Goal: Information Seeking & Learning: Learn about a topic

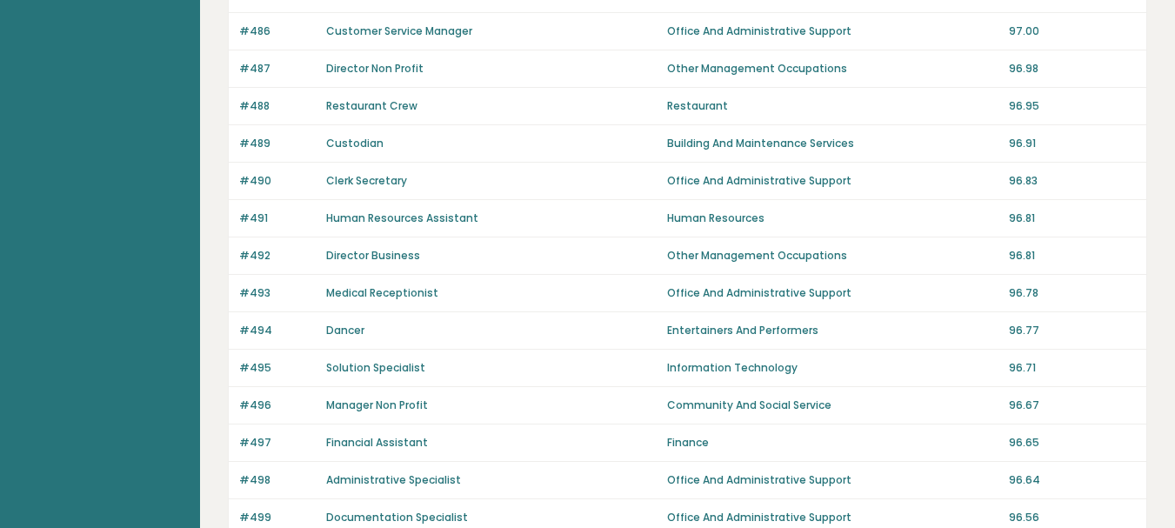
scroll to position [374, 0]
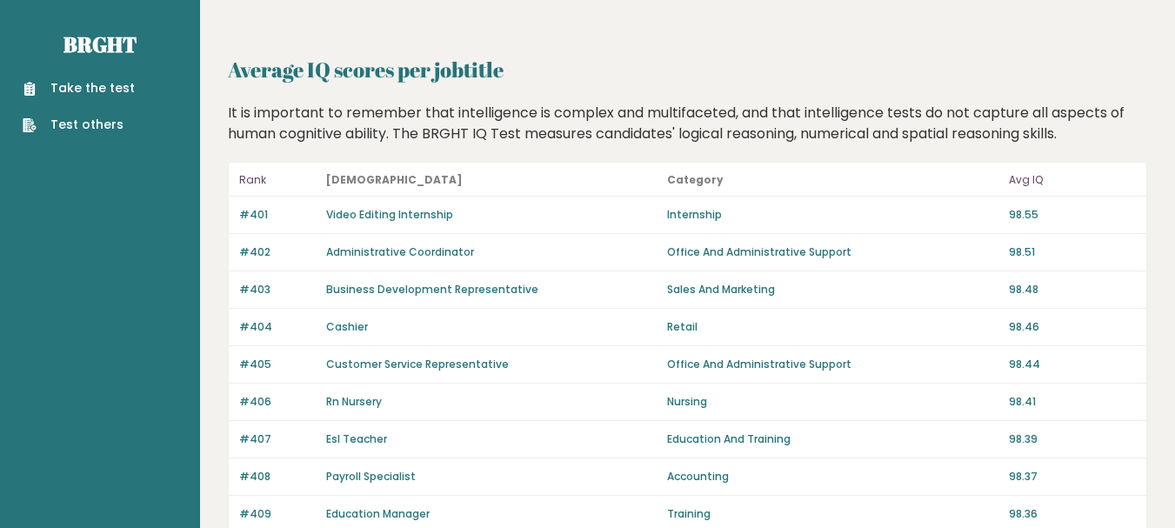
click at [339, 209] on link "Video Editing Internship" at bounding box center [389, 214] width 127 height 15
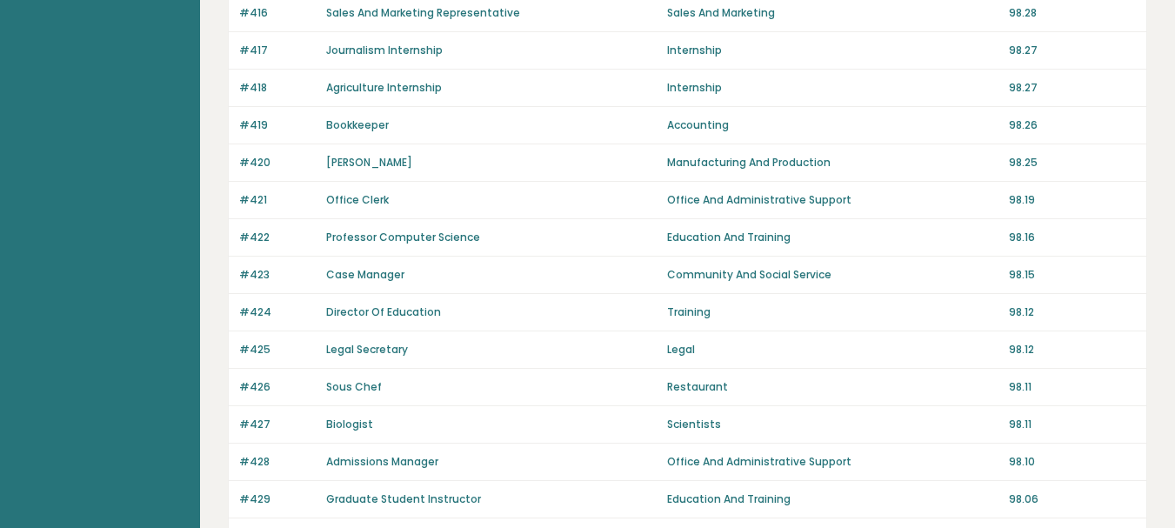
scroll to position [765, 0]
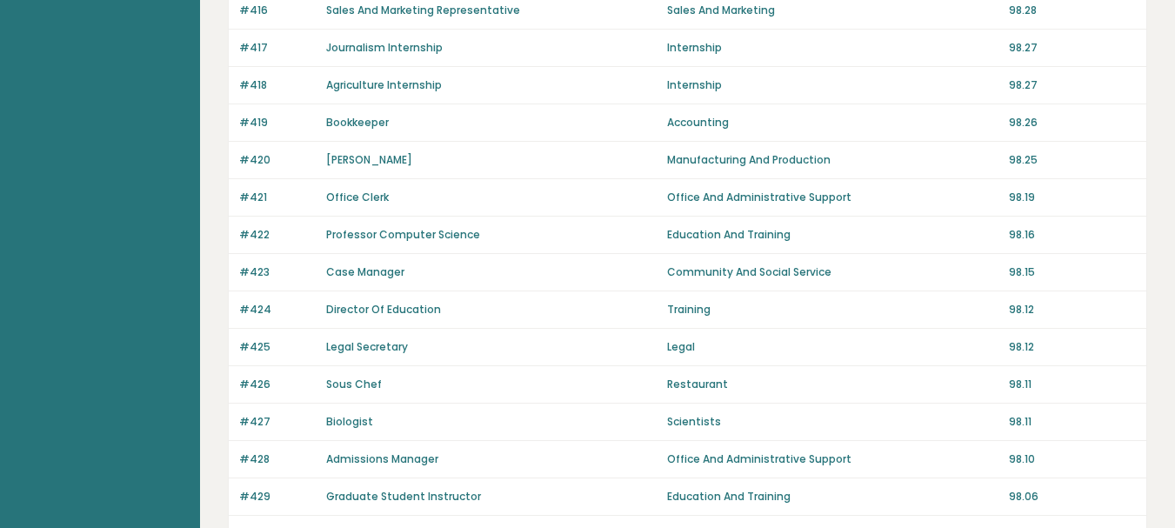
click at [362, 118] on link "Bookkeeper" at bounding box center [357, 122] width 63 height 15
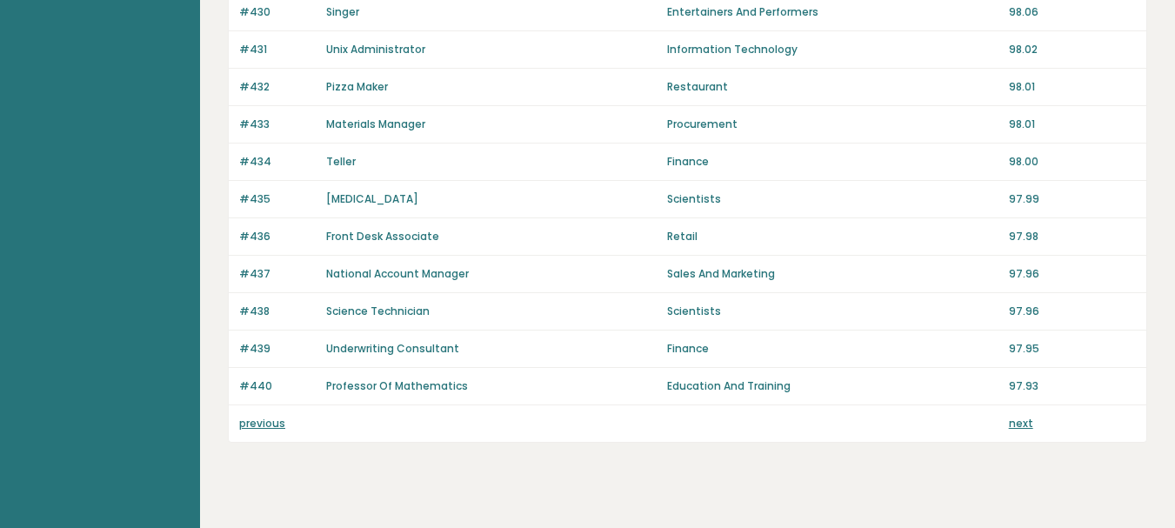
scroll to position [1313, 0]
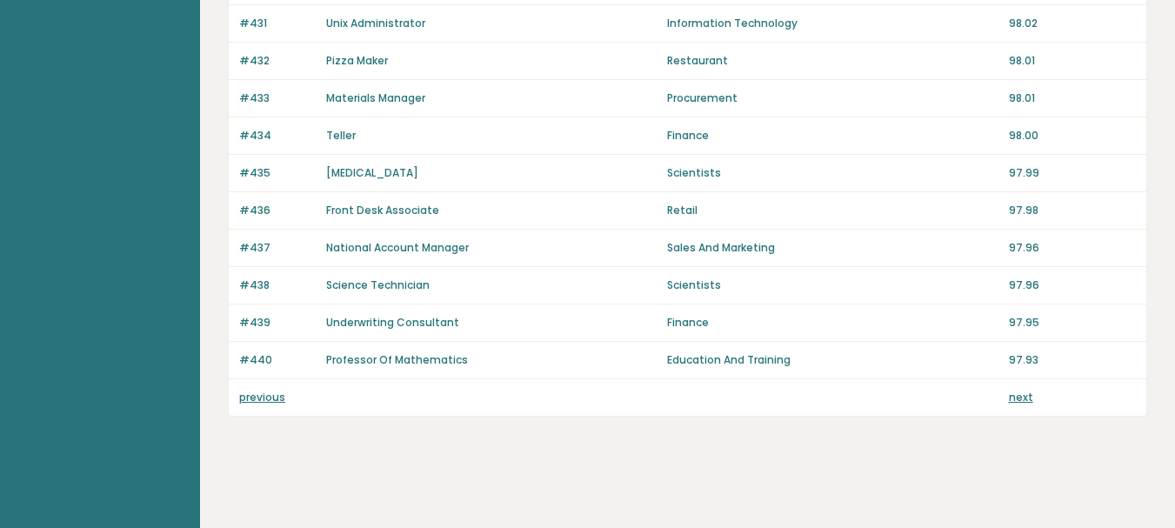
click at [366, 168] on link "Psychologist" at bounding box center [372, 172] width 92 height 15
click at [339, 210] on link "Front Desk Associate" at bounding box center [382, 210] width 113 height 15
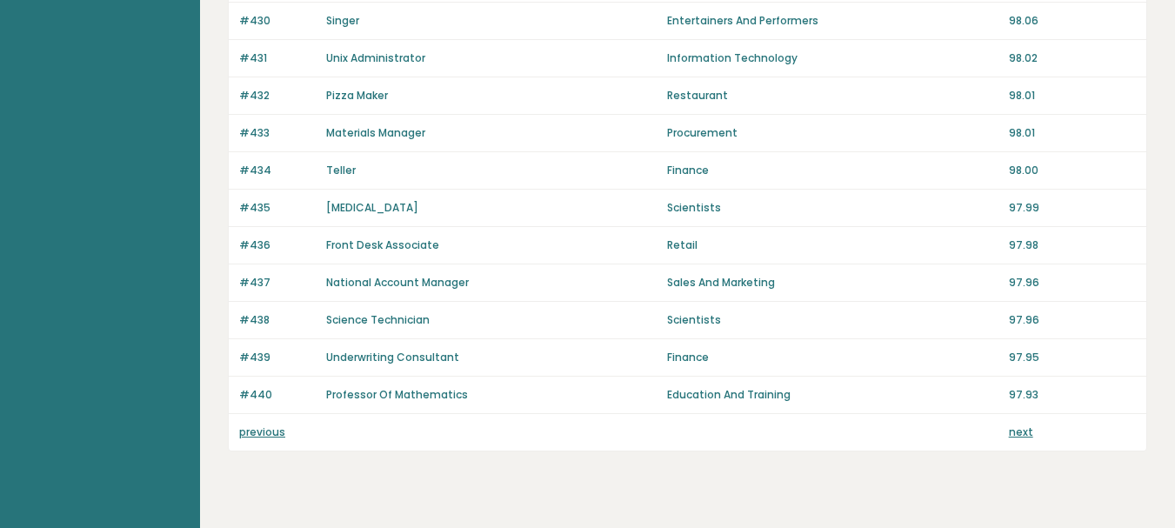
click at [429, 390] on link "Professor Of Mathematics" at bounding box center [397, 394] width 142 height 15
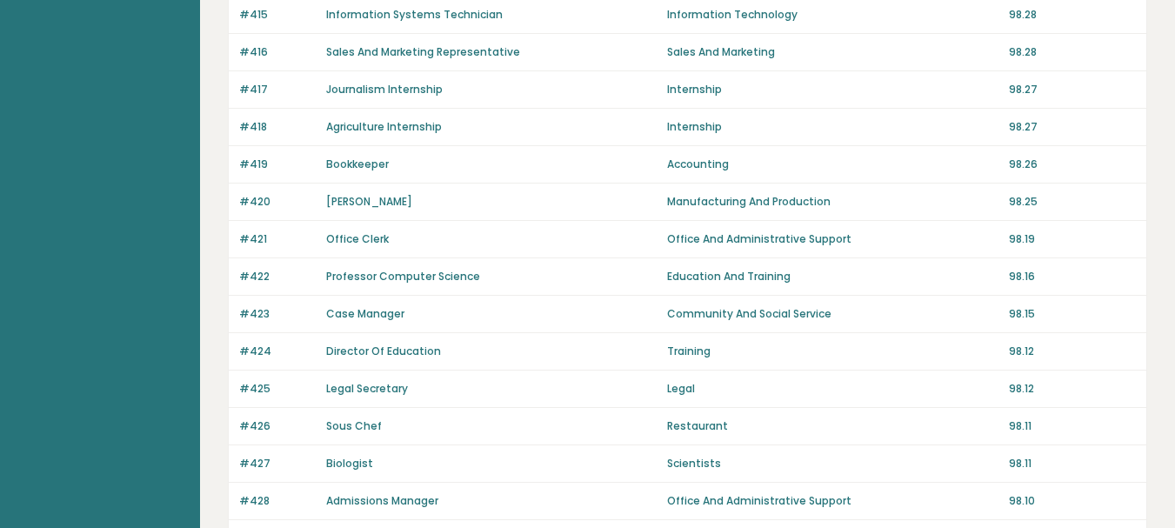
scroll to position [722, 0]
click at [341, 458] on link "Biologist" at bounding box center [349, 464] width 47 height 15
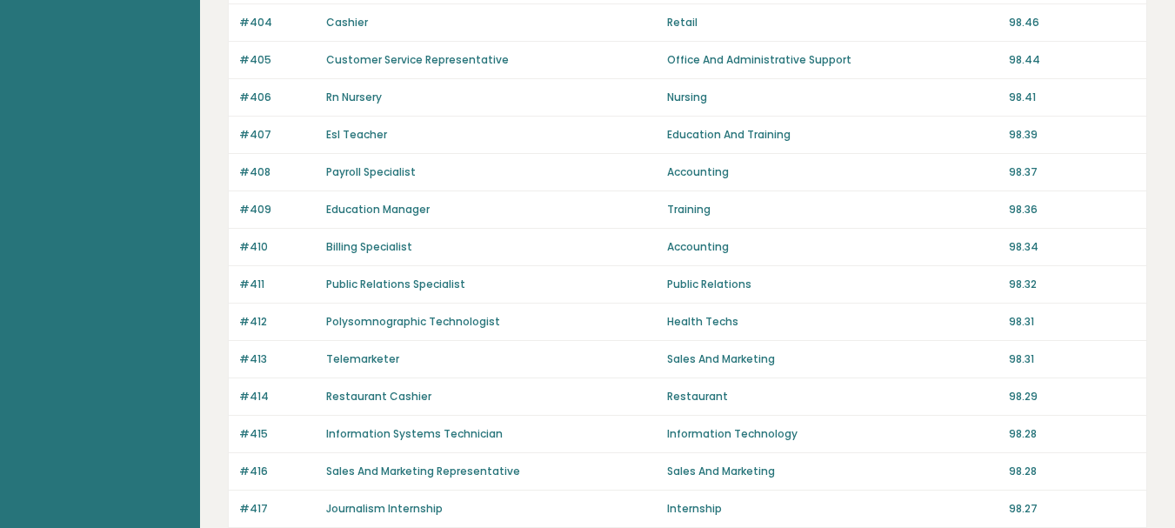
scroll to position [270, 0]
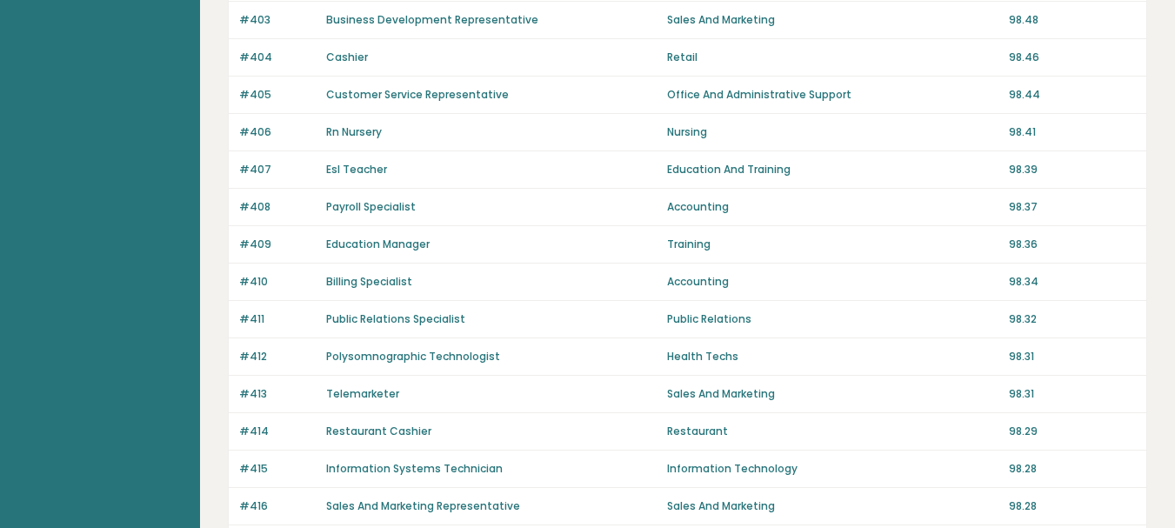
click at [348, 56] on link "Cashier" at bounding box center [347, 57] width 42 height 15
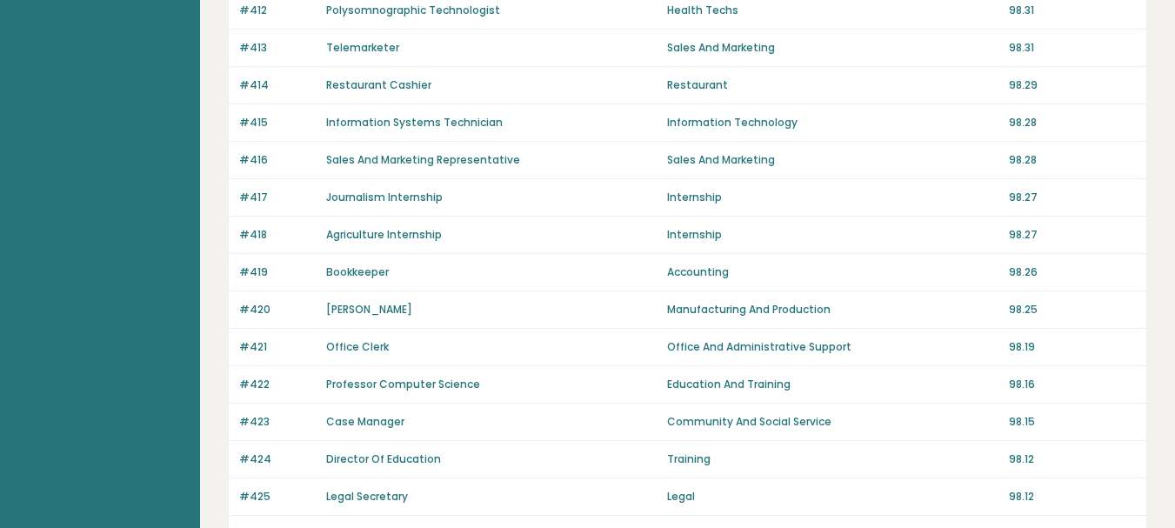
scroll to position [617, 0]
click at [341, 189] on link "Journalism Internship" at bounding box center [384, 195] width 116 height 15
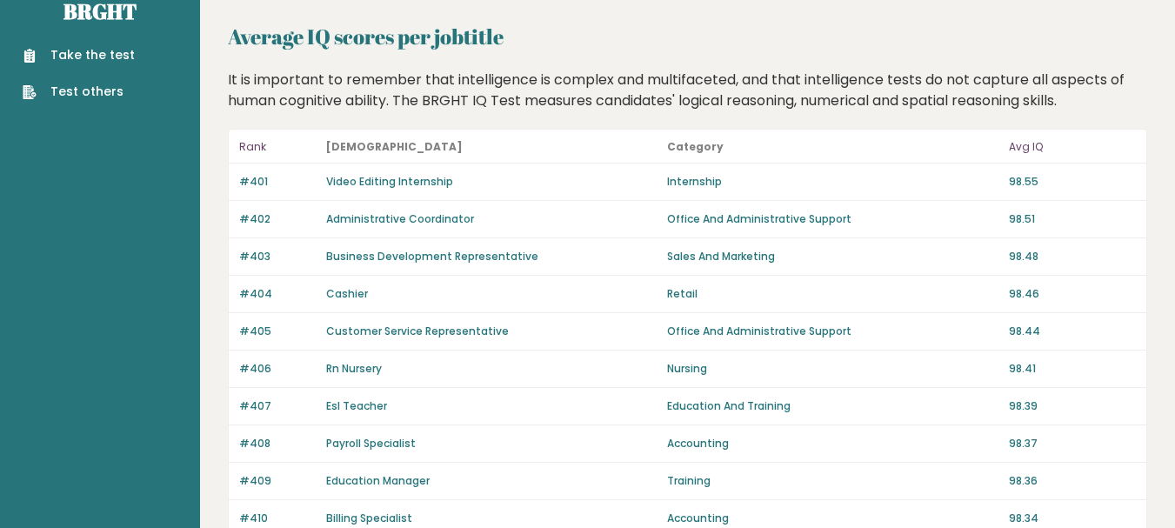
scroll to position [0, 0]
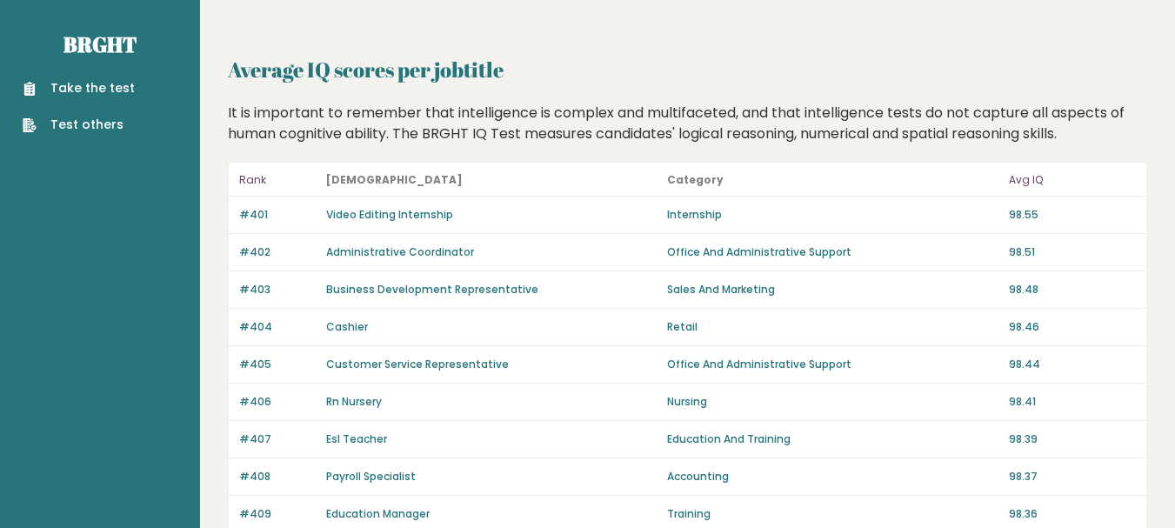
click at [71, 83] on link "Take the test" at bounding box center [79, 88] width 112 height 18
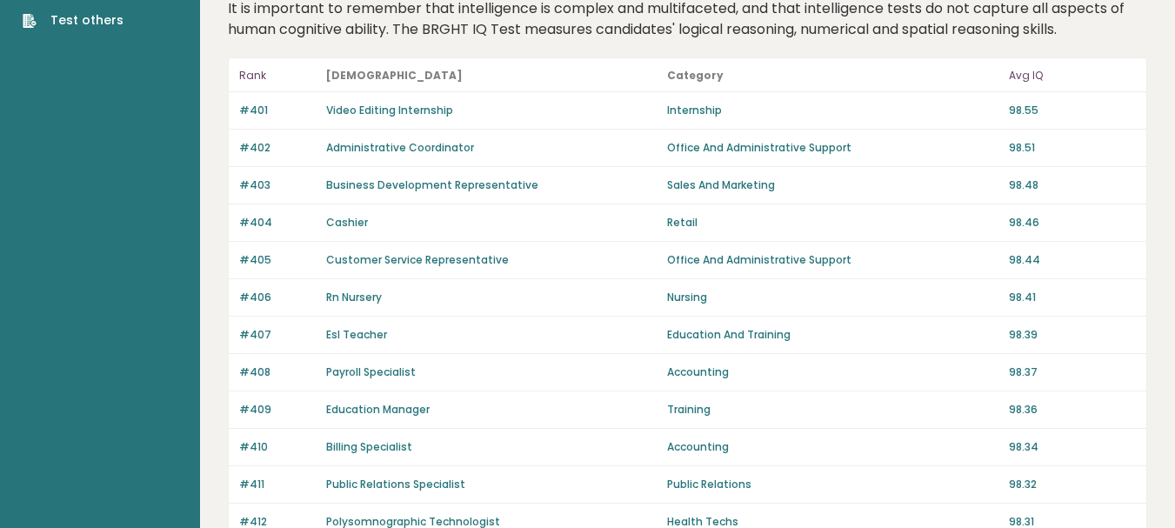
scroll to position [139, 0]
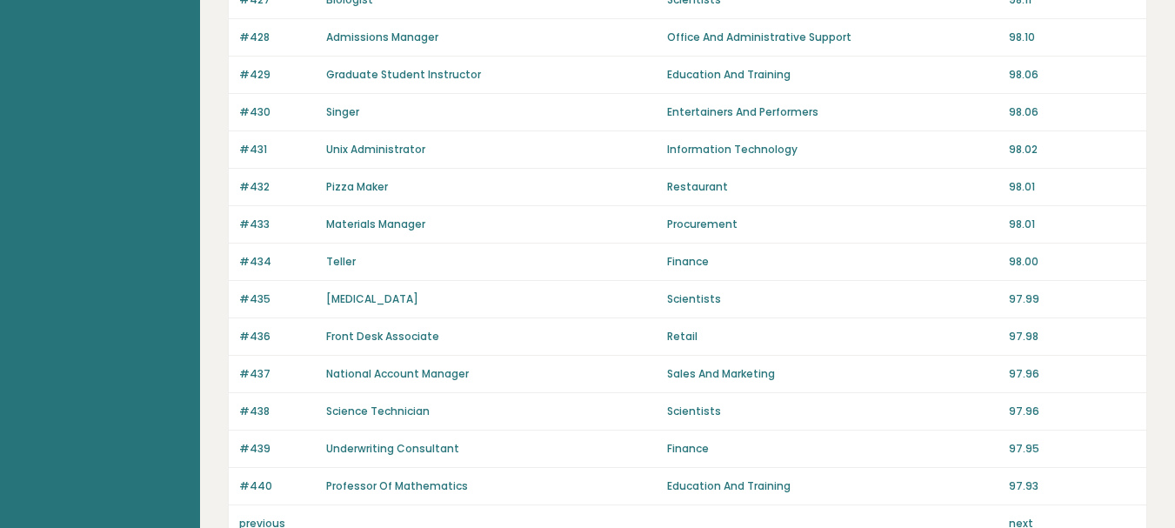
scroll to position [1313, 0]
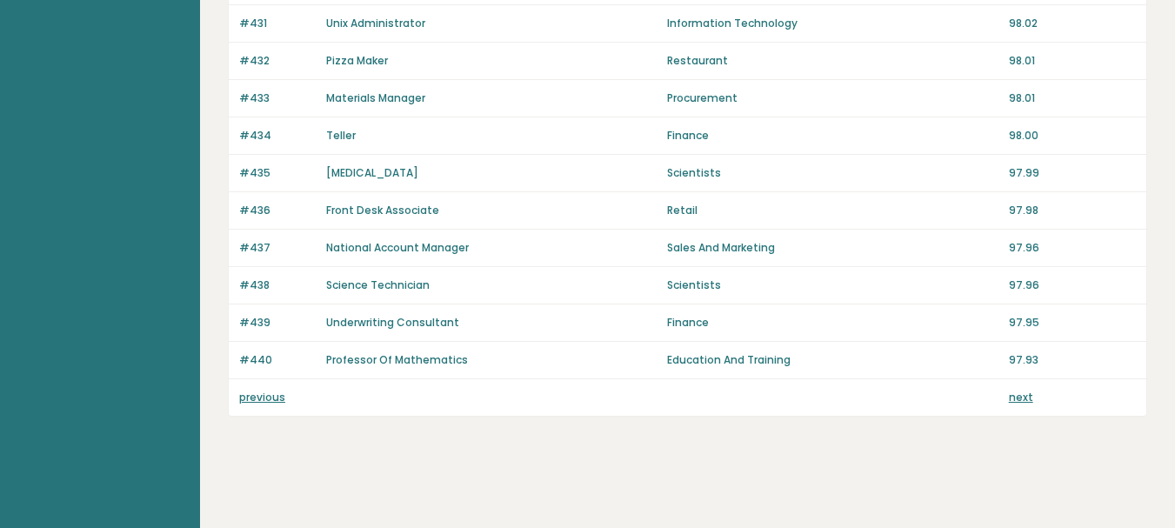
click at [1012, 394] on link "next" at bounding box center [1020, 396] width 24 height 15
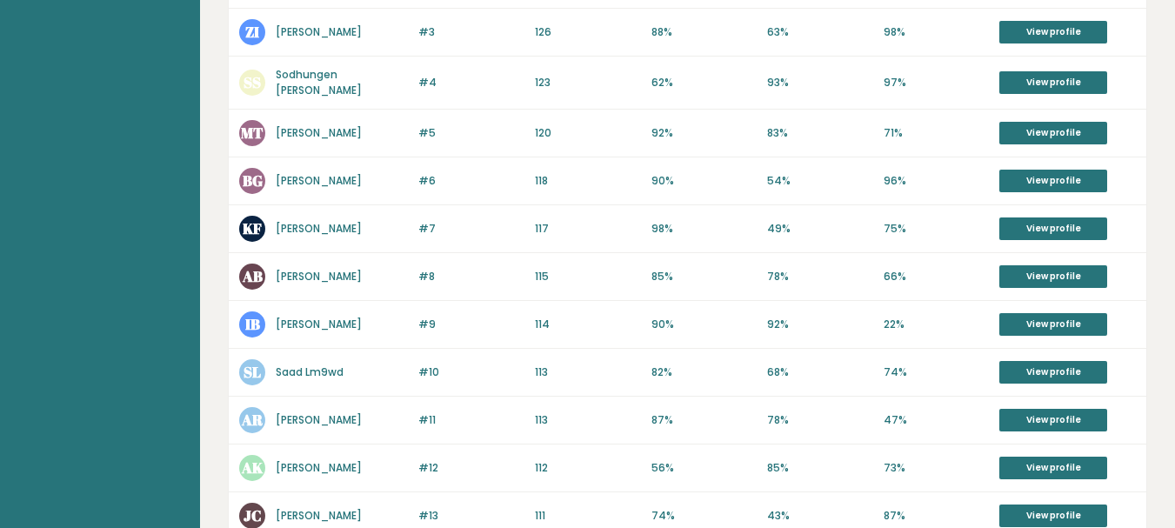
scroll to position [522, 0]
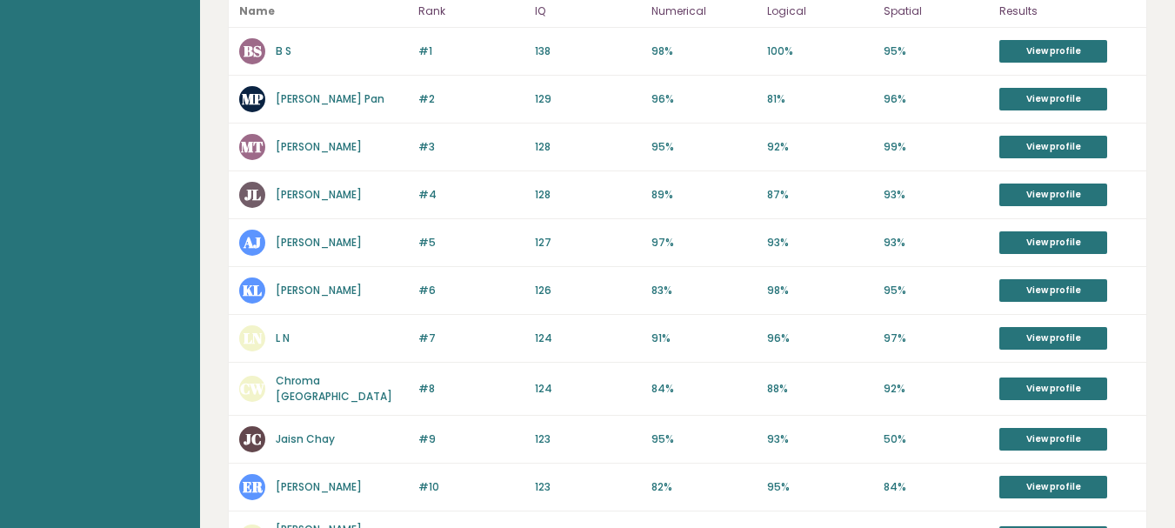
scroll to position [417, 0]
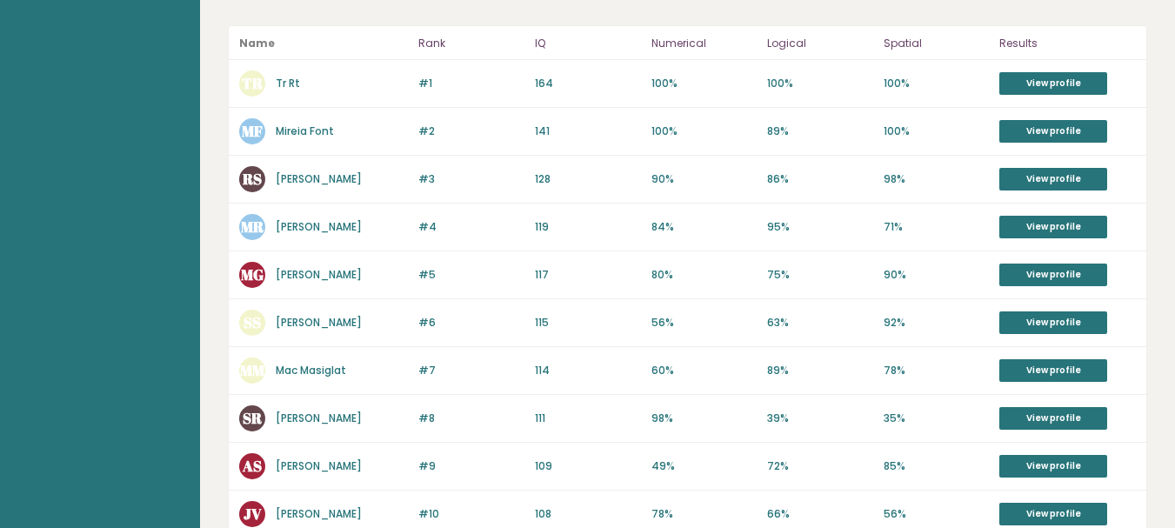
scroll to position [348, 0]
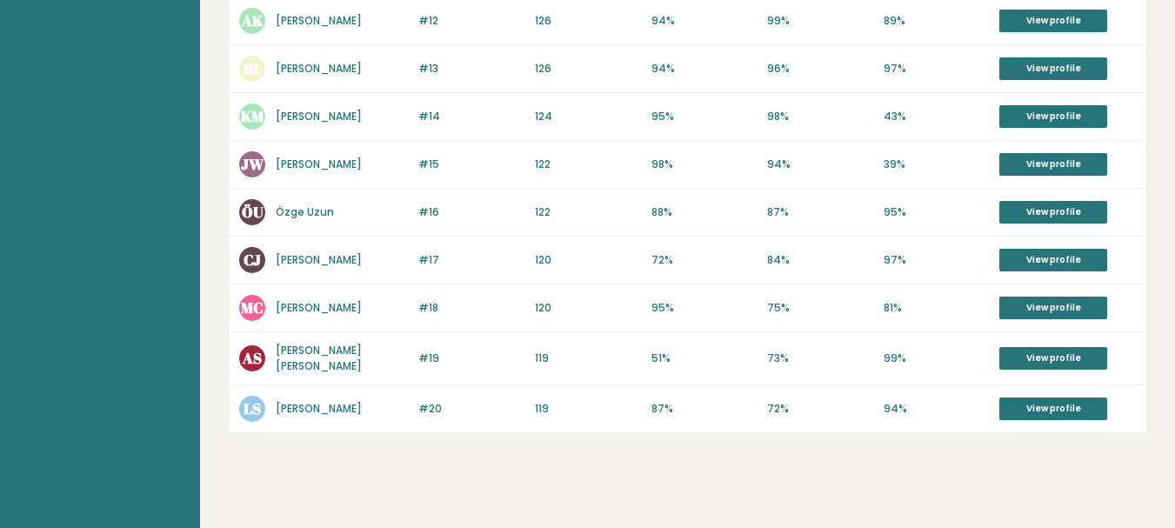
scroll to position [971, 0]
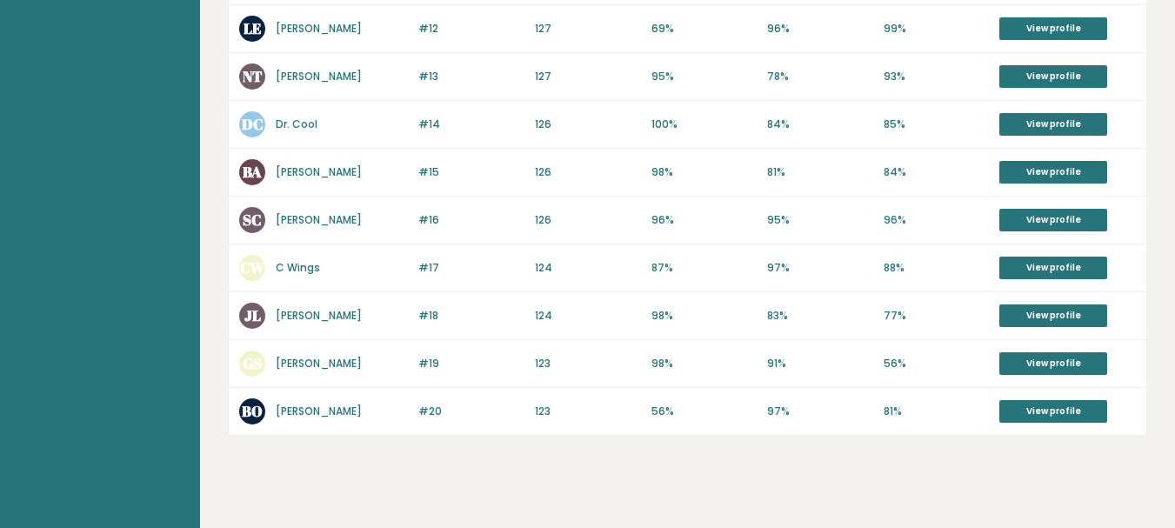
scroll to position [939, 0]
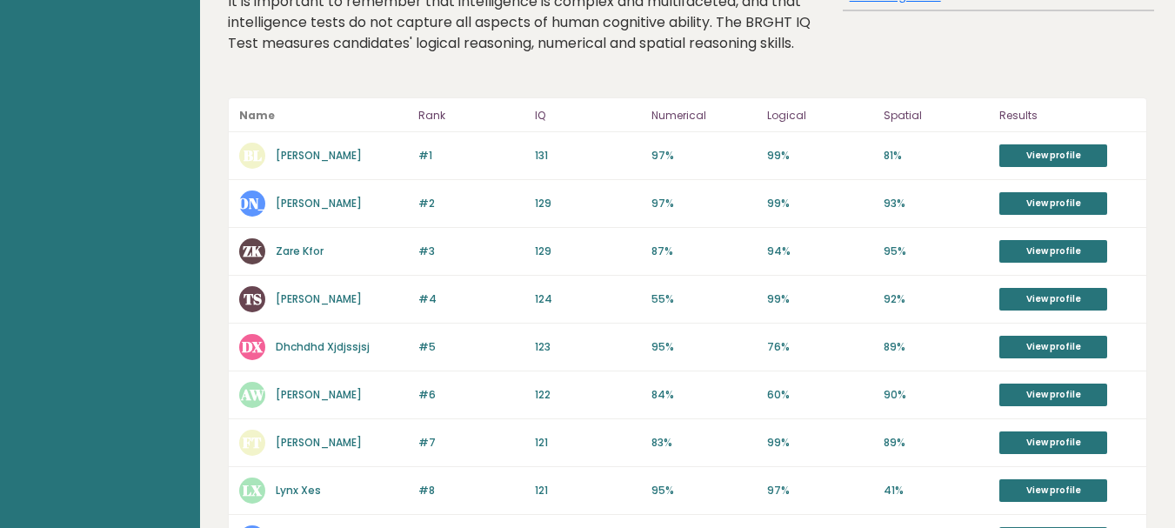
scroll to position [313, 0]
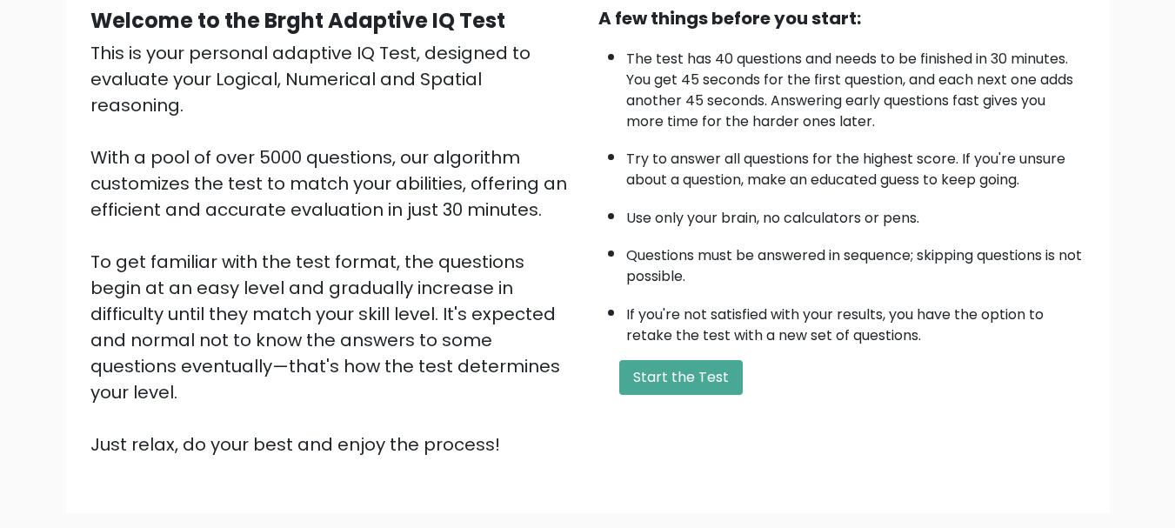
scroll to position [209, 0]
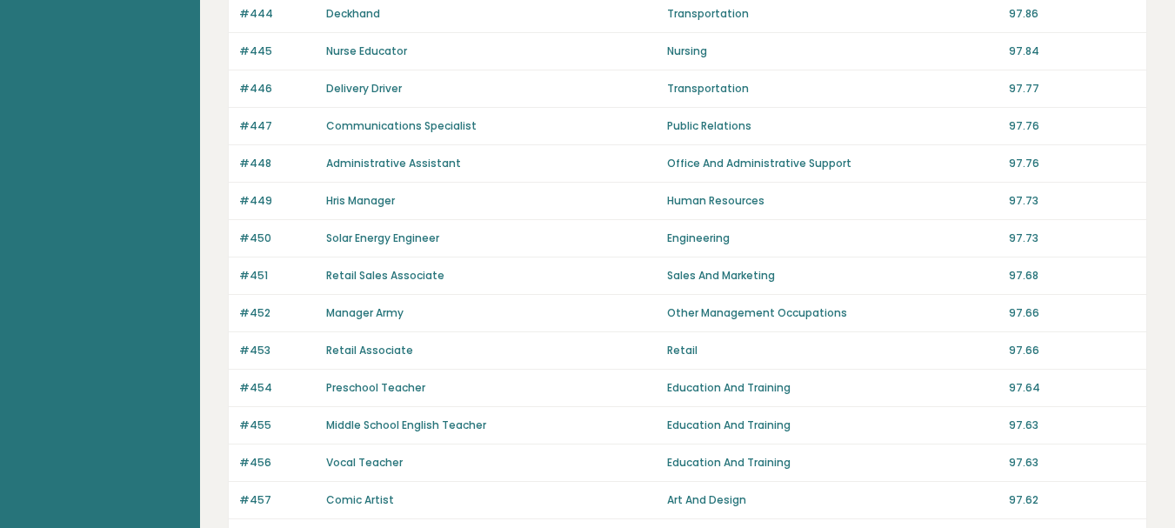
scroll to position [348, 0]
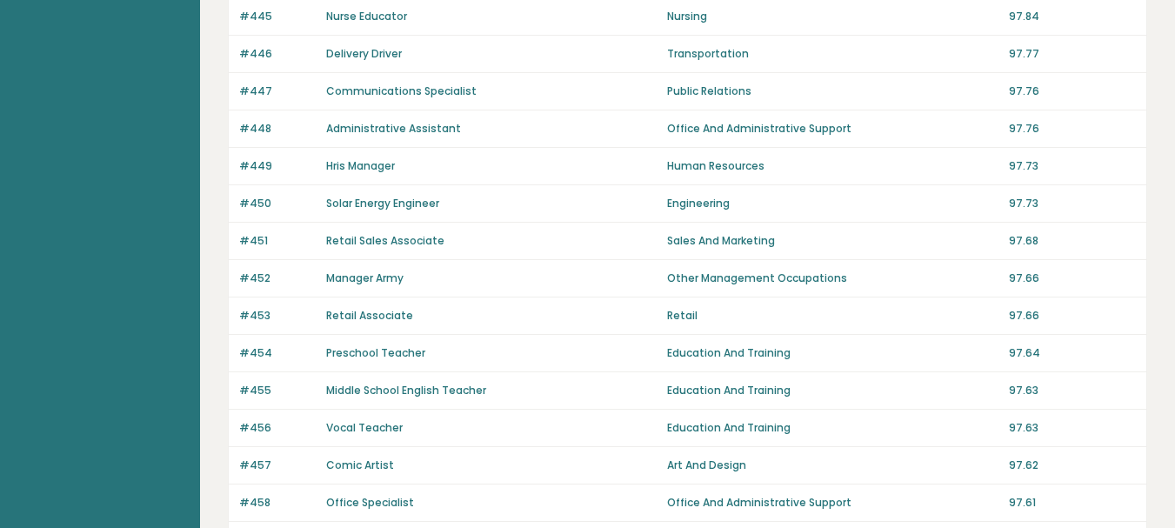
click at [414, 130] on link "Administrative Assistant" at bounding box center [393, 128] width 135 height 15
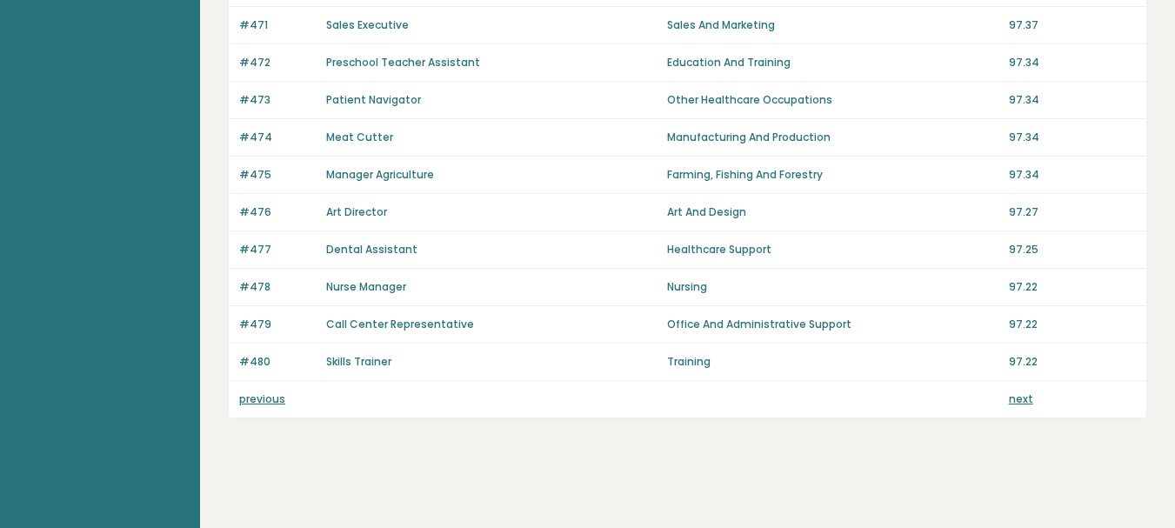
scroll to position [1313, 0]
click at [253, 399] on link "previous" at bounding box center [262, 396] width 46 height 15
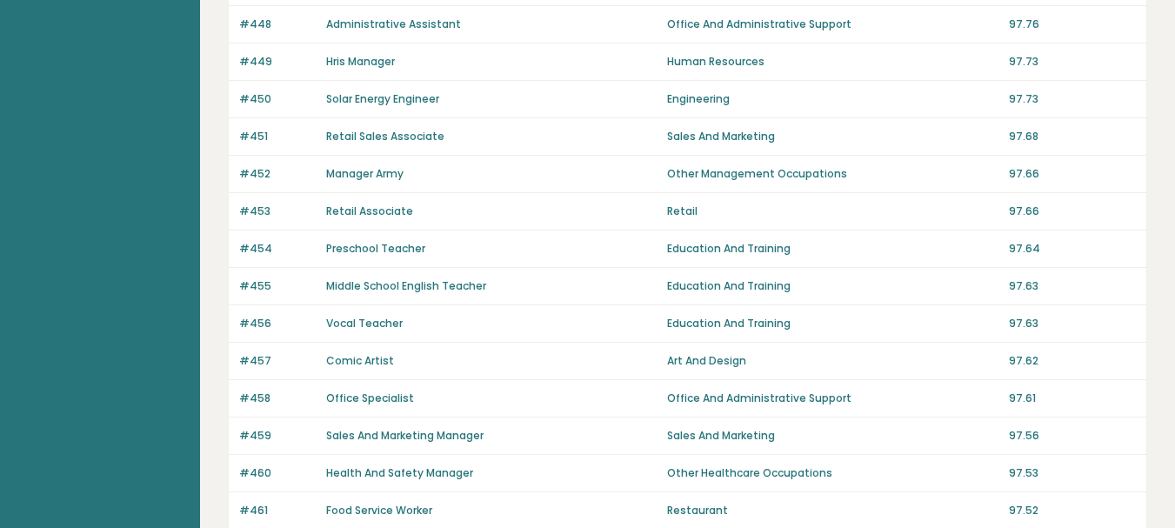
scroll to position [487, 0]
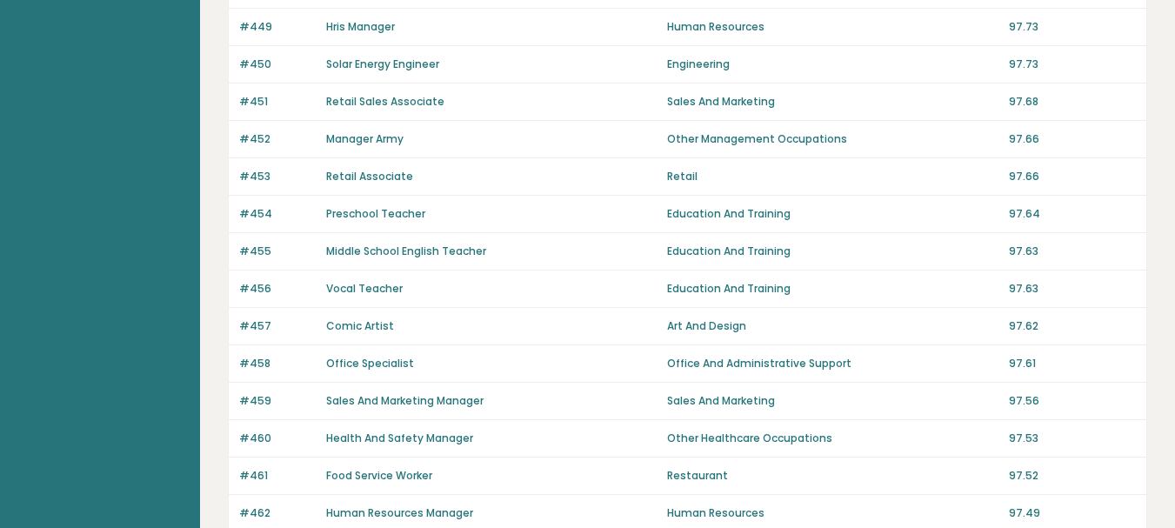
click at [346, 103] on link "Retail Sales Associate" at bounding box center [385, 101] width 118 height 15
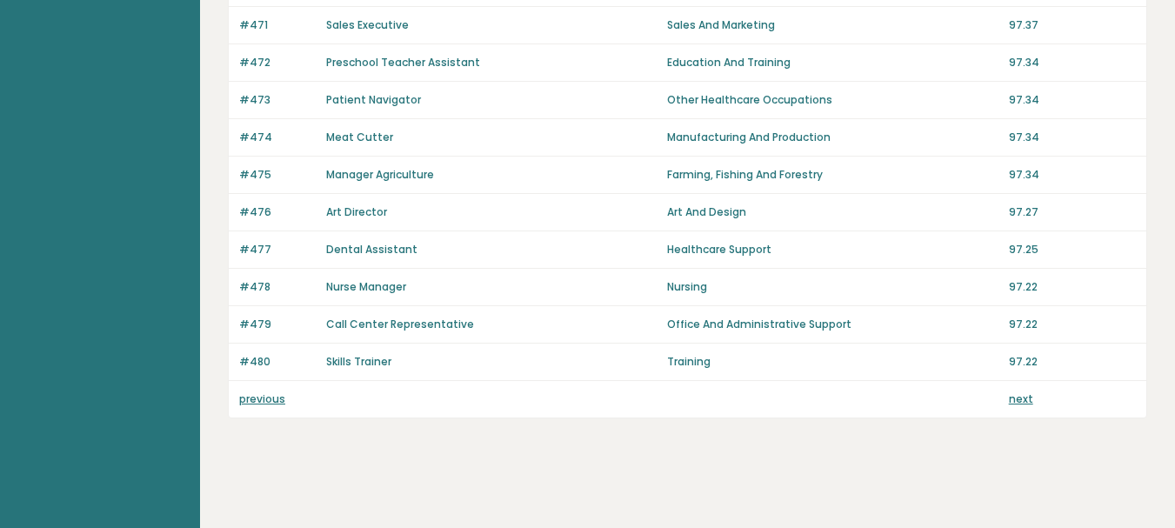
scroll to position [1313, 0]
click at [339, 244] on link "Dental Assistant" at bounding box center [371, 247] width 91 height 15
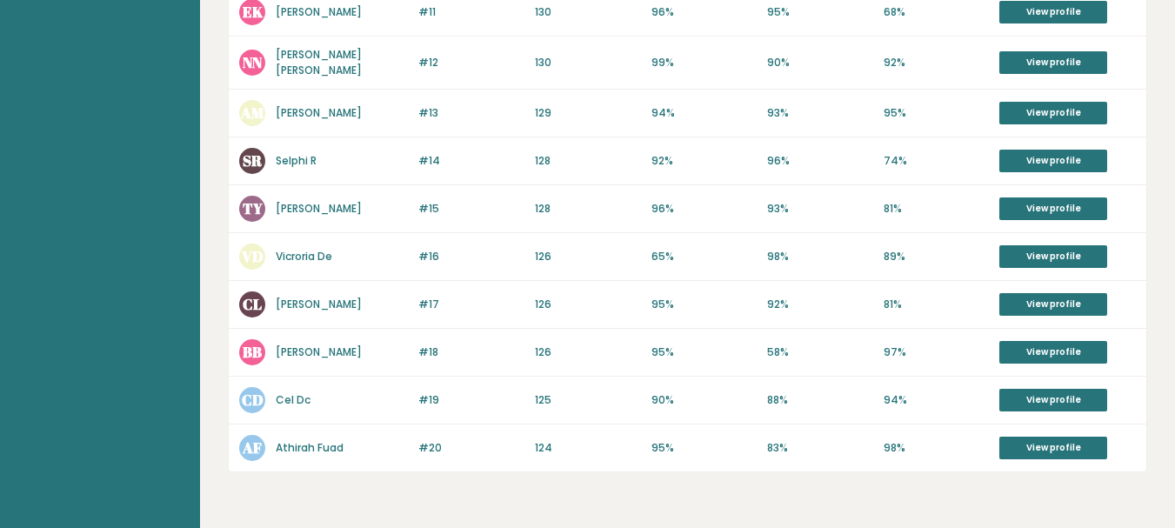
scroll to position [950, 0]
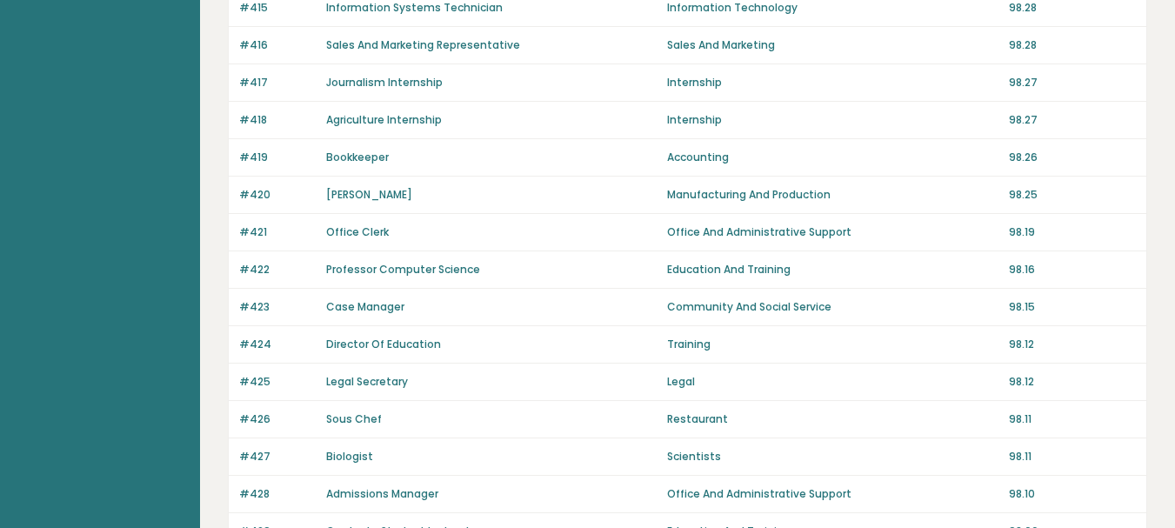
scroll to position [765, 0]
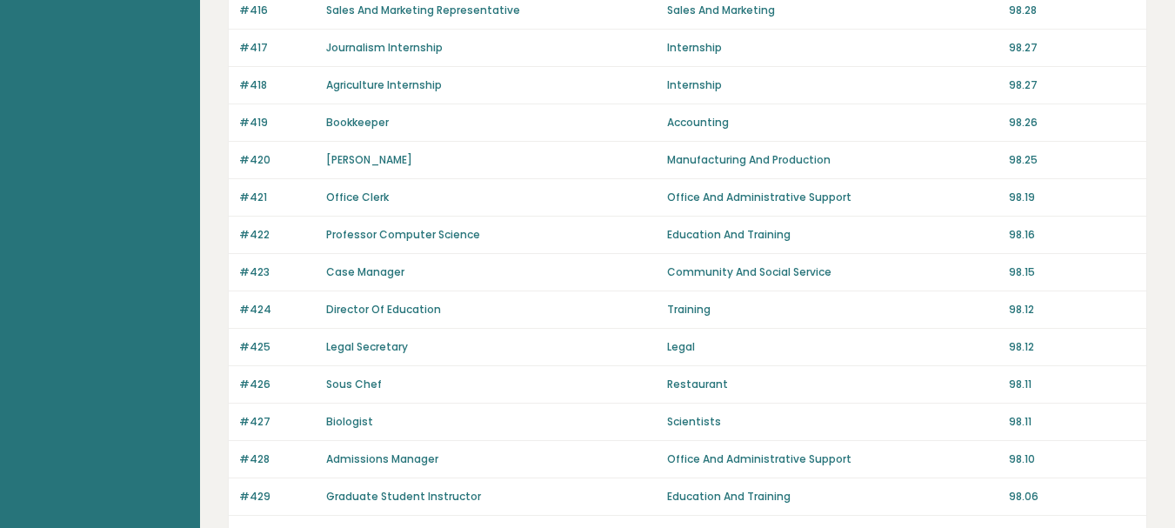
click at [340, 197] on link "Office Clerk" at bounding box center [357, 197] width 63 height 15
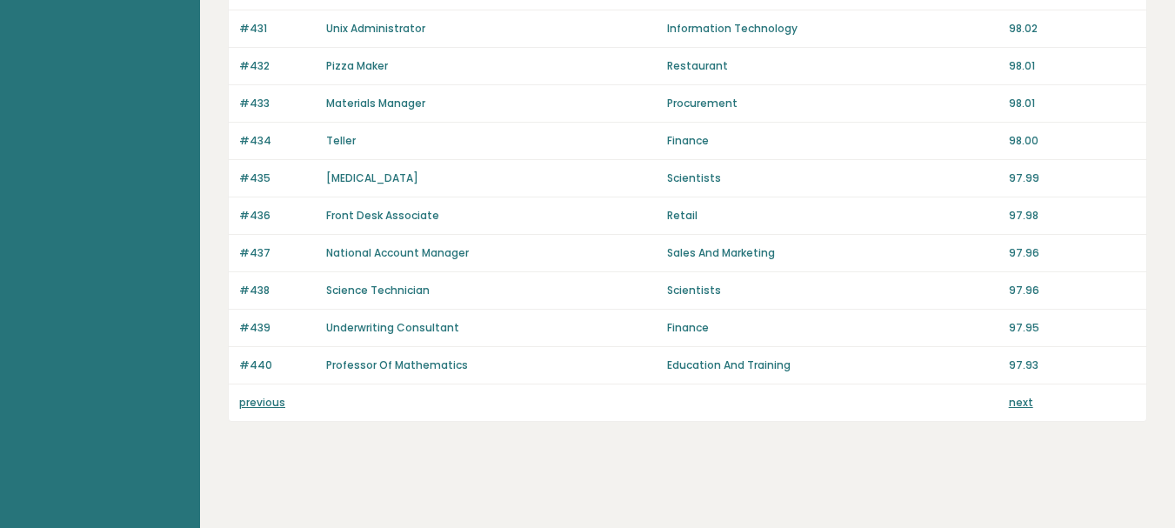
scroll to position [1313, 0]
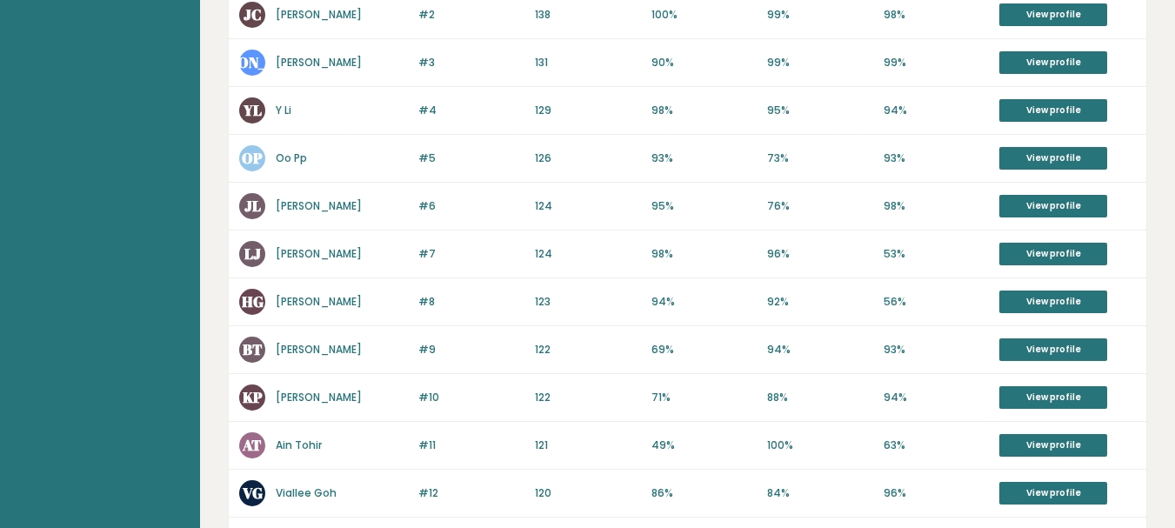
scroll to position [452, 0]
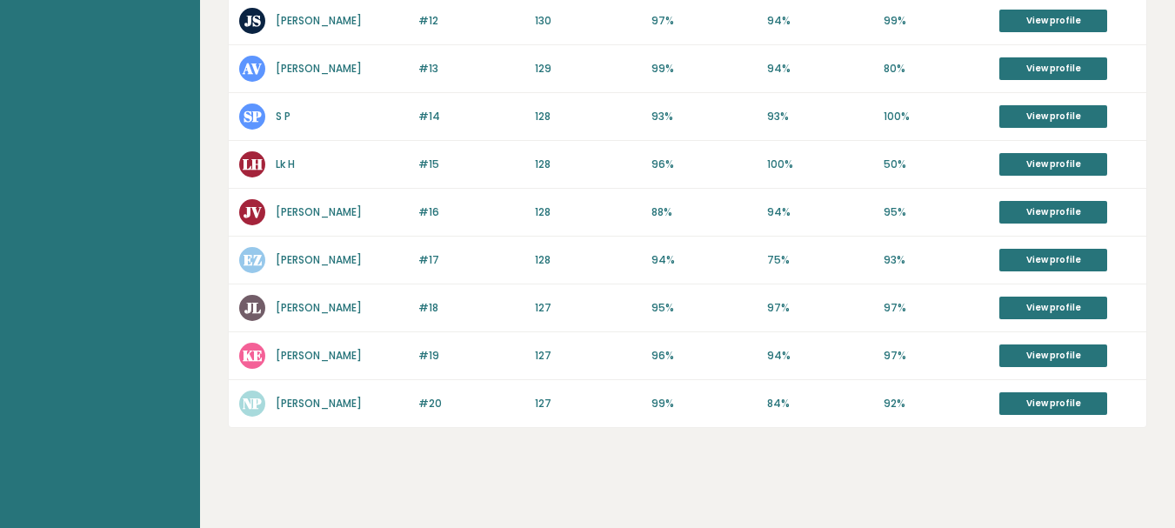
scroll to position [971, 0]
